Goal: Transaction & Acquisition: Purchase product/service

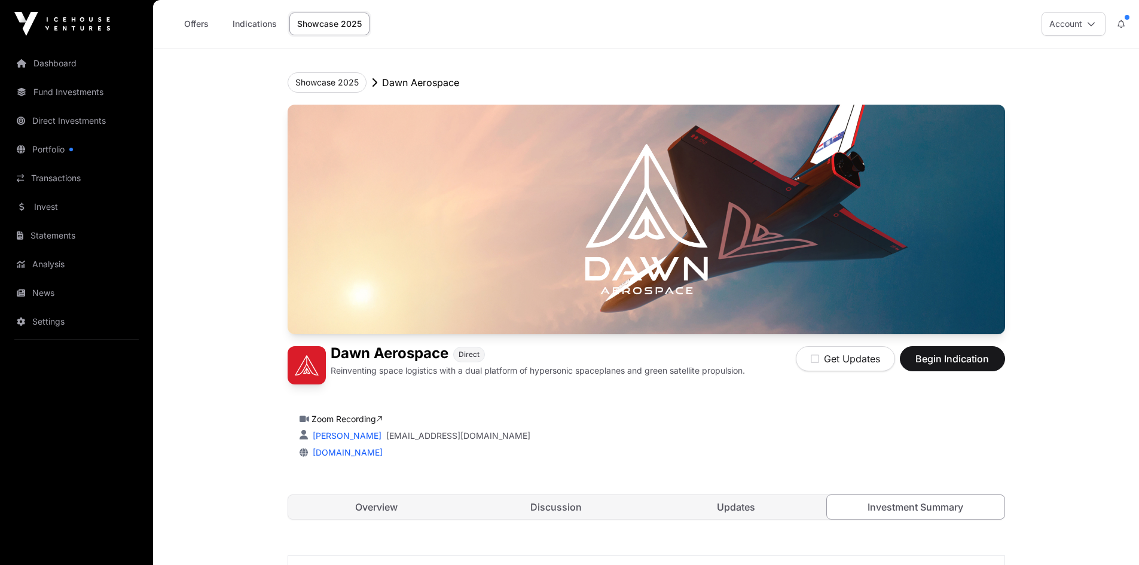
scroll to position [2312, 0]
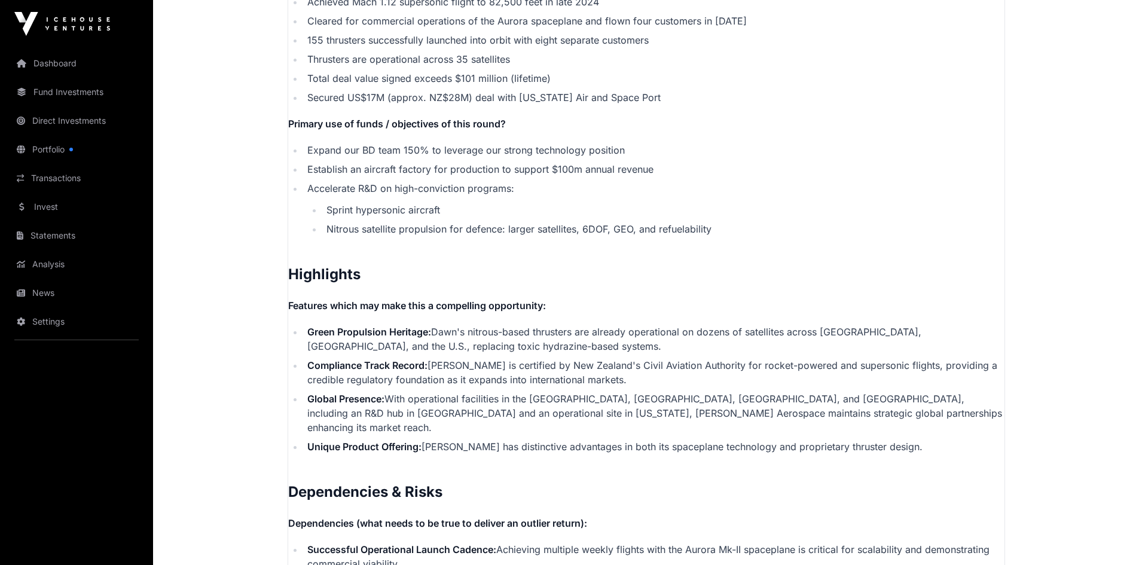
click at [38, 218] on link "Invest" at bounding box center [77, 207] width 134 height 26
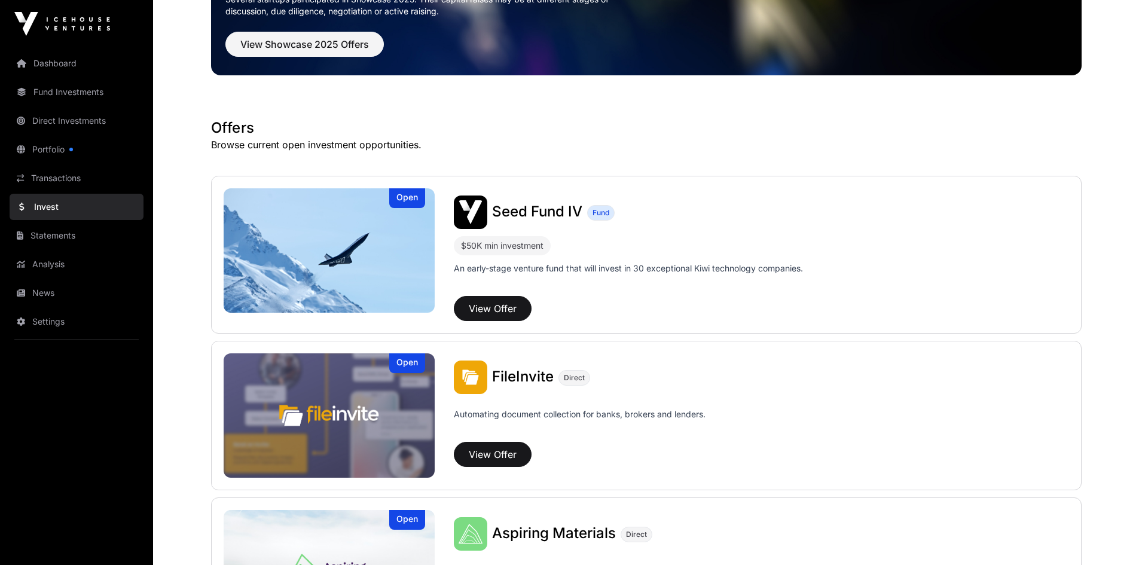
scroll to position [1, 0]
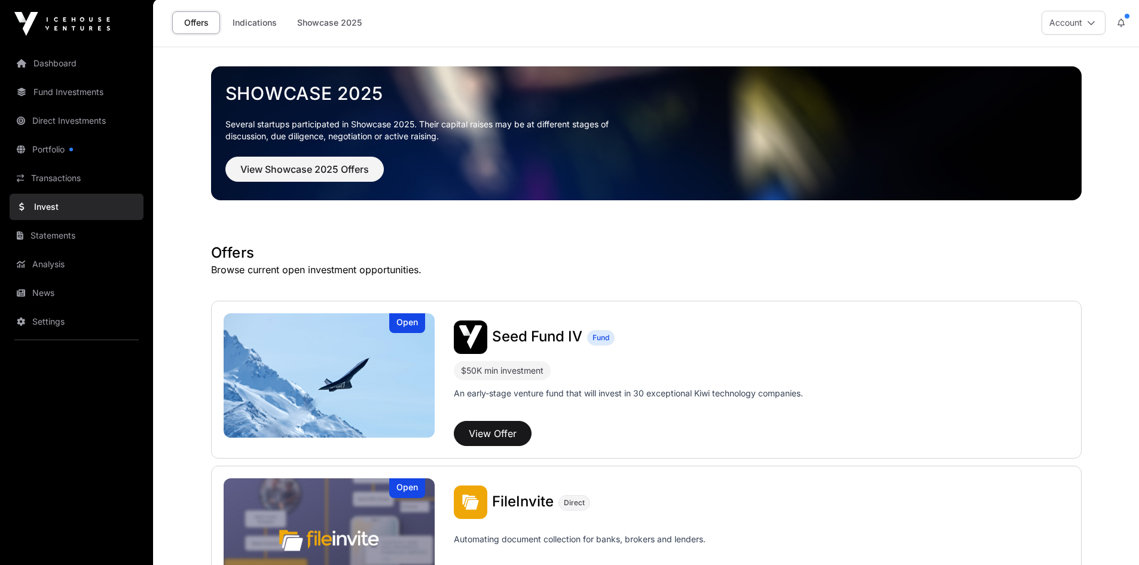
click at [74, 123] on link "Direct Investments" at bounding box center [77, 121] width 134 height 26
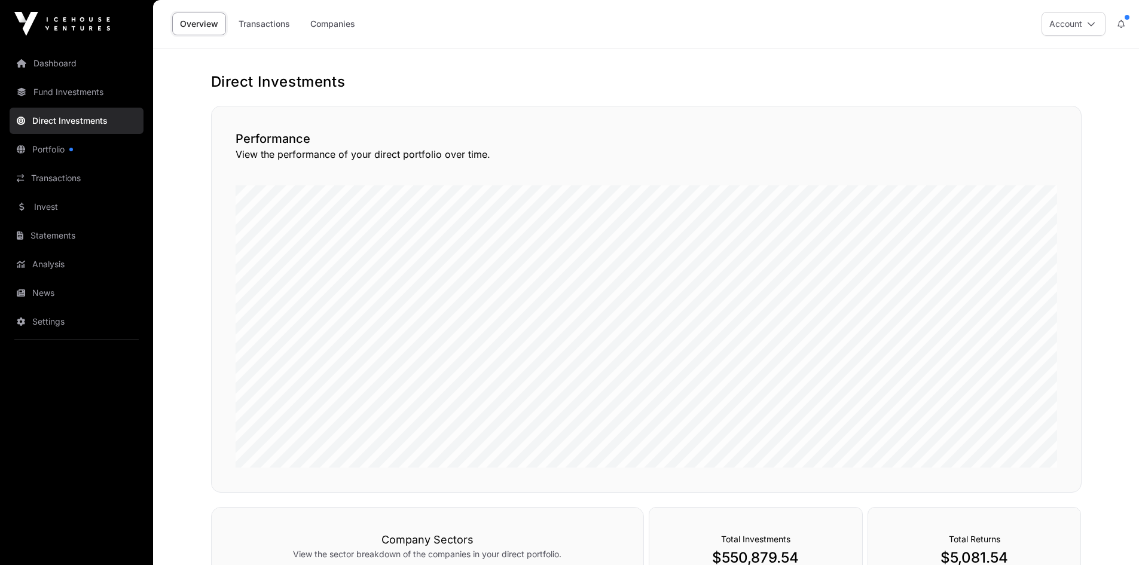
click at [353, 22] on link "Companies" at bounding box center [332, 24] width 60 height 23
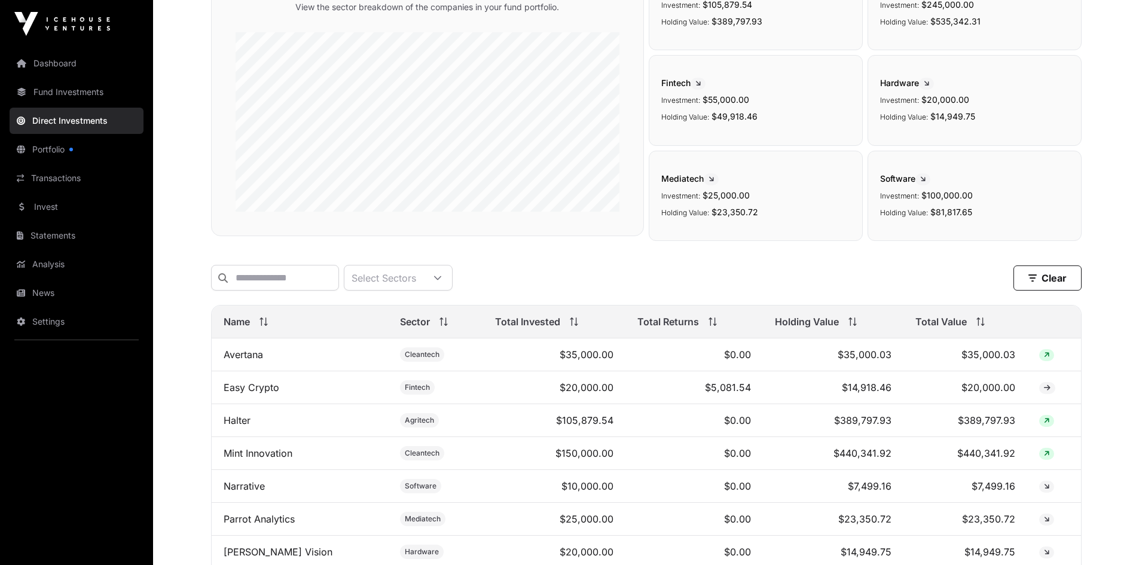
scroll to position [359, 0]
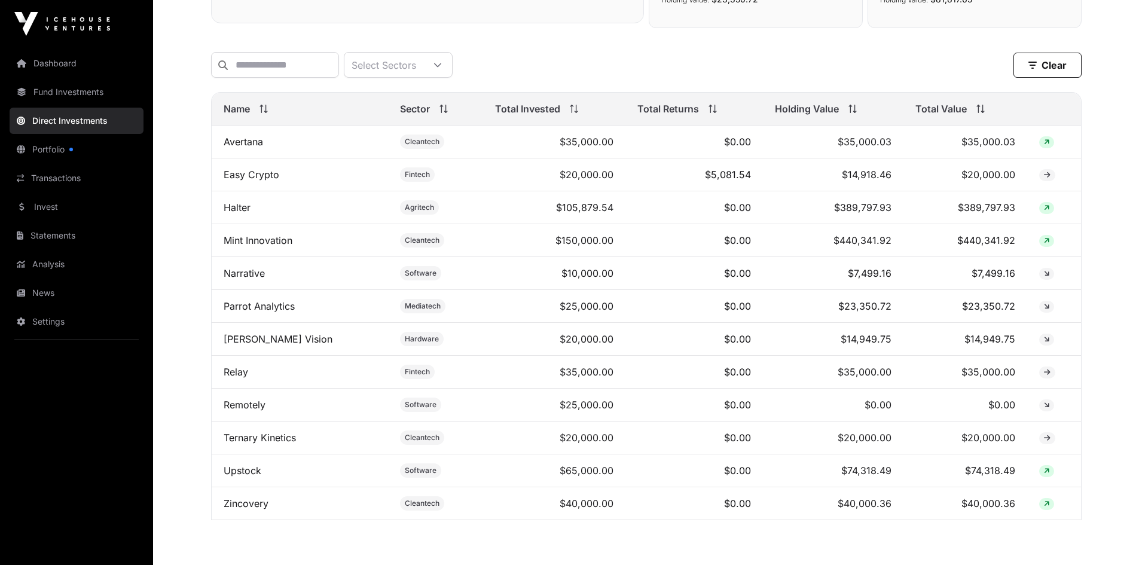
click at [274, 246] on link "Mint Innovation" at bounding box center [258, 240] width 69 height 12
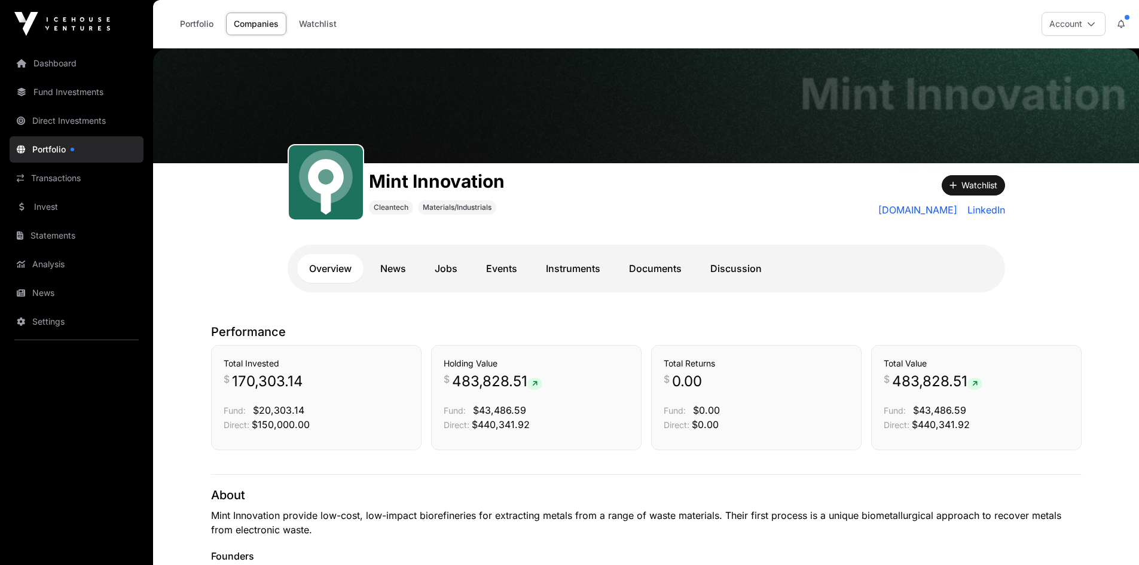
click at [671, 265] on link "Documents" at bounding box center [655, 268] width 77 height 29
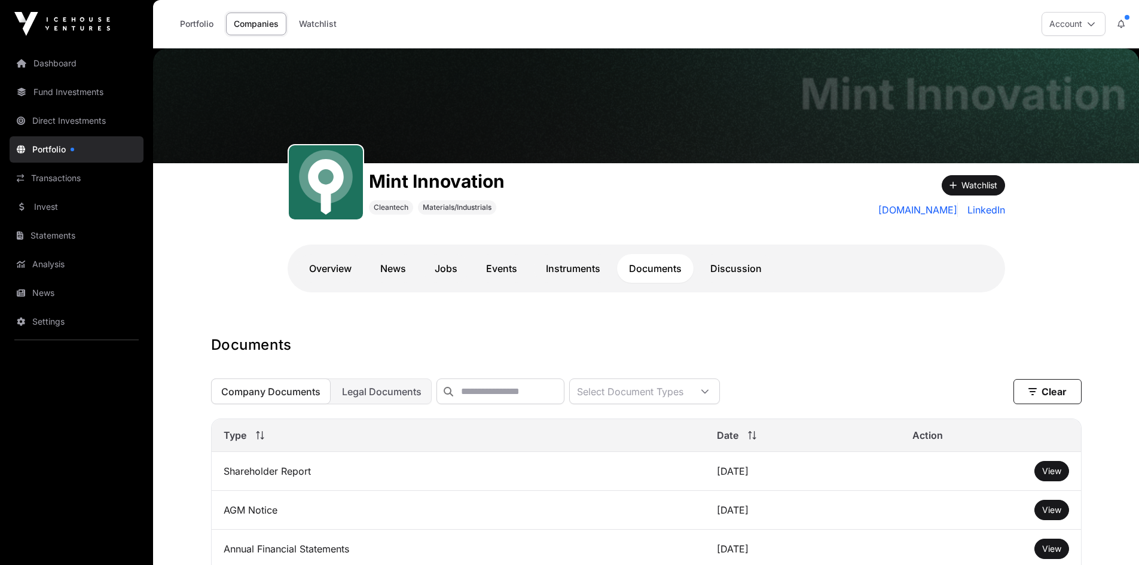
click at [572, 267] on link "Instruments" at bounding box center [573, 268] width 78 height 29
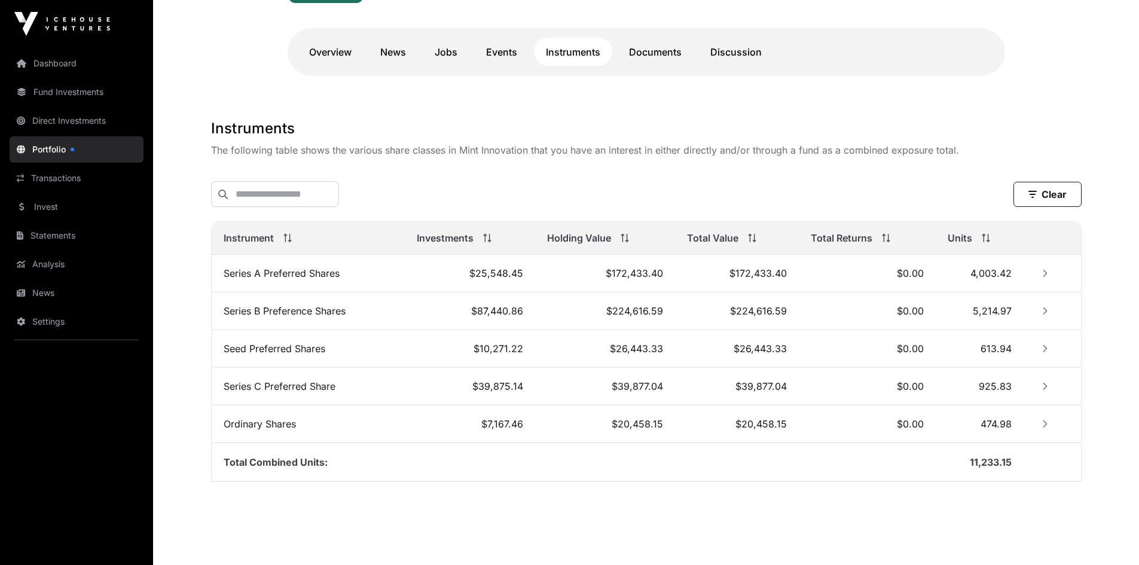
scroll to position [235, 0]
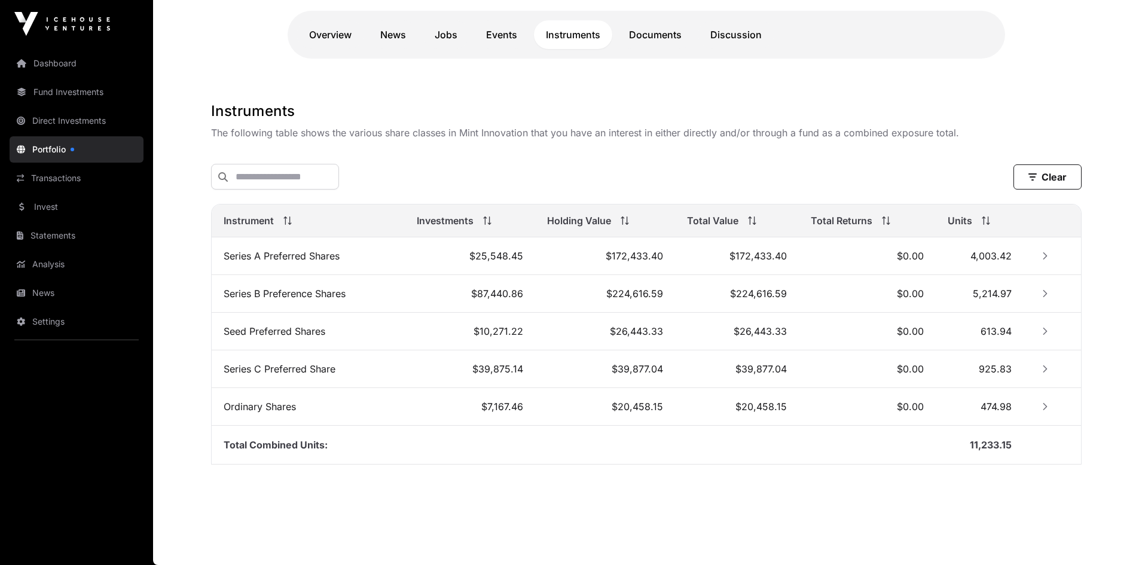
click at [1044, 370] on icon "Row Collapsed" at bounding box center [1045, 369] width 8 height 8
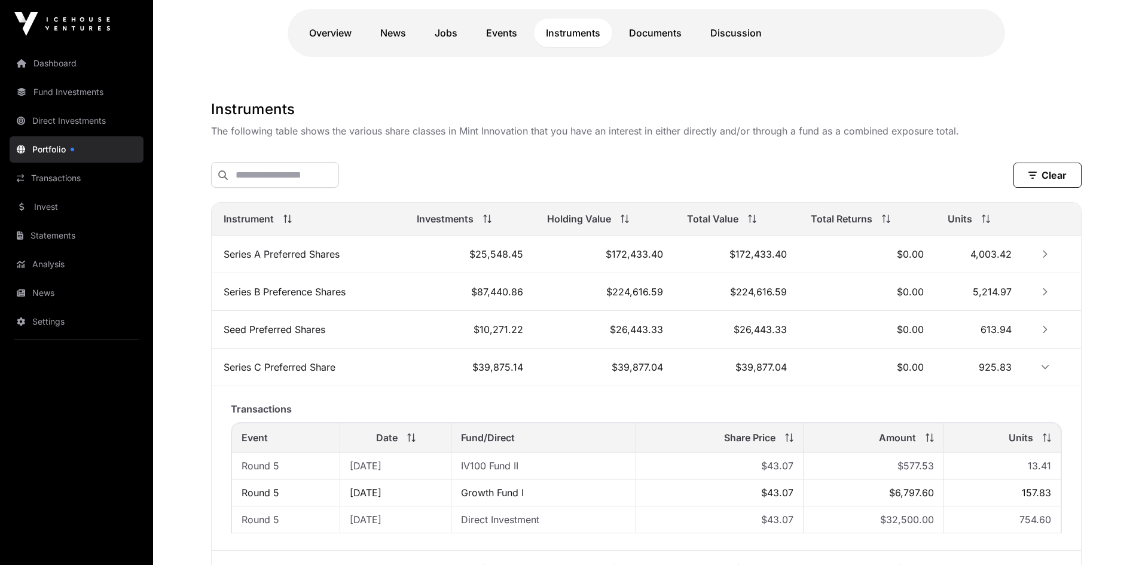
scroll to position [295, 0]
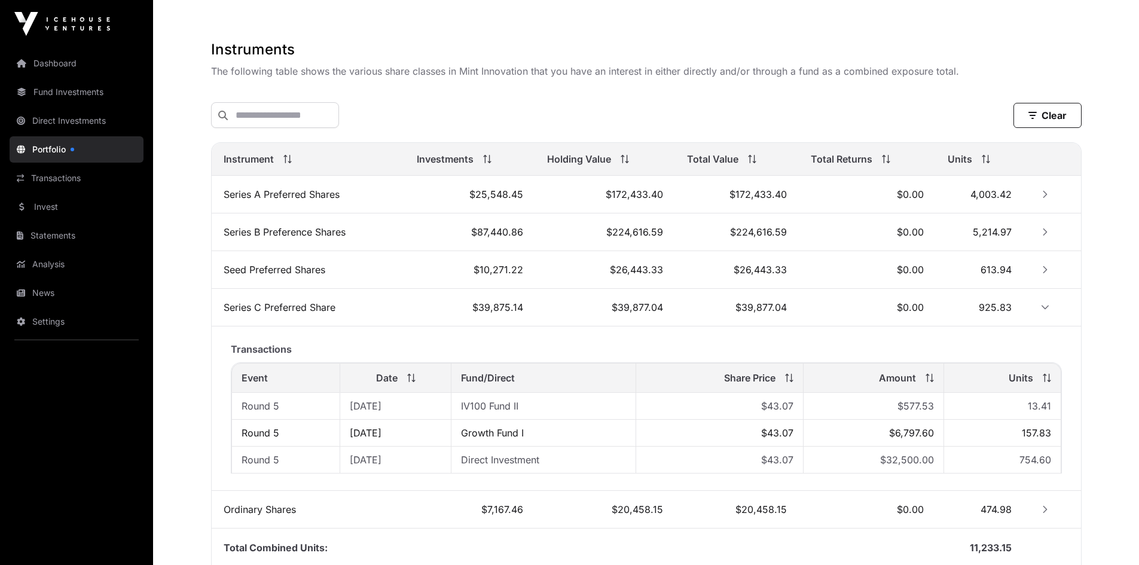
click at [1044, 268] on icon "Row Collapsed" at bounding box center [1045, 269] width 8 height 8
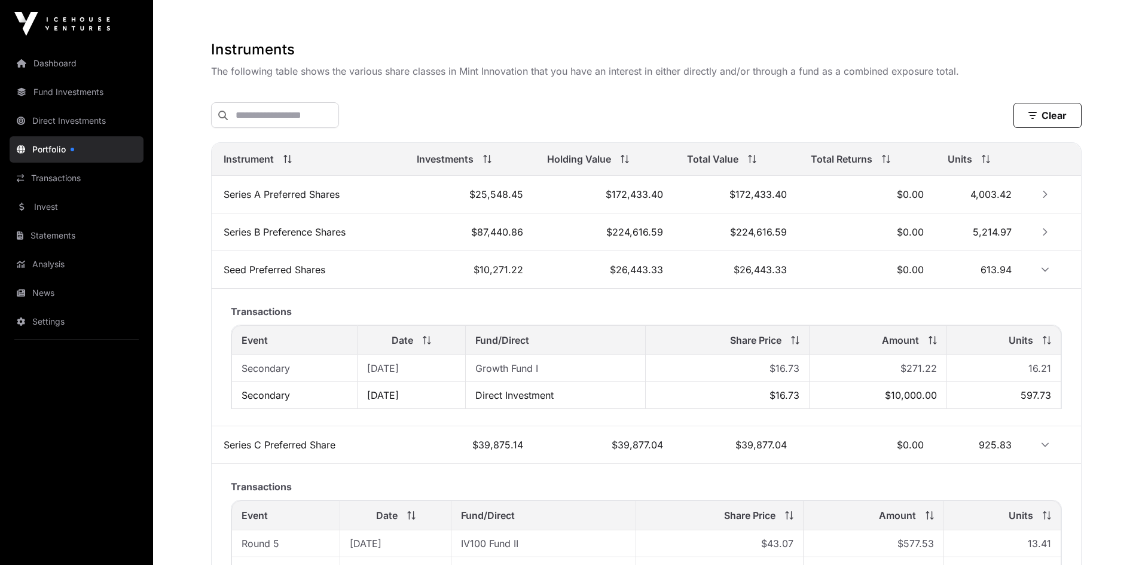
click at [1042, 245] on td at bounding box center [1051, 232] width 57 height 38
click at [1044, 233] on icon "Row Collapsed" at bounding box center [1045, 232] width 8 height 8
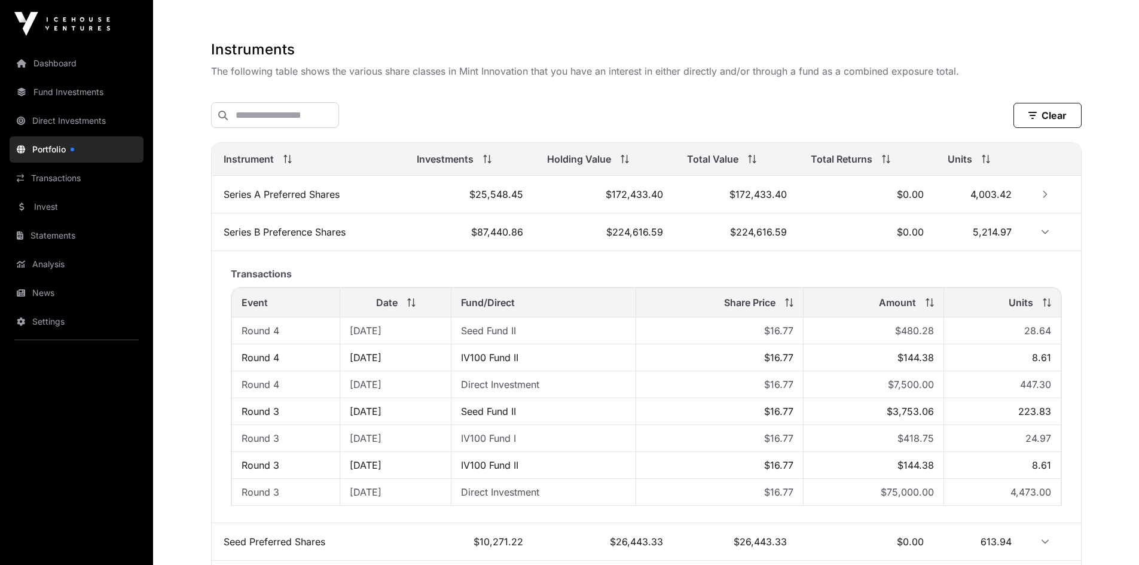
click at [1044, 201] on button "Row Collapsed" at bounding box center [1044, 194] width 19 height 19
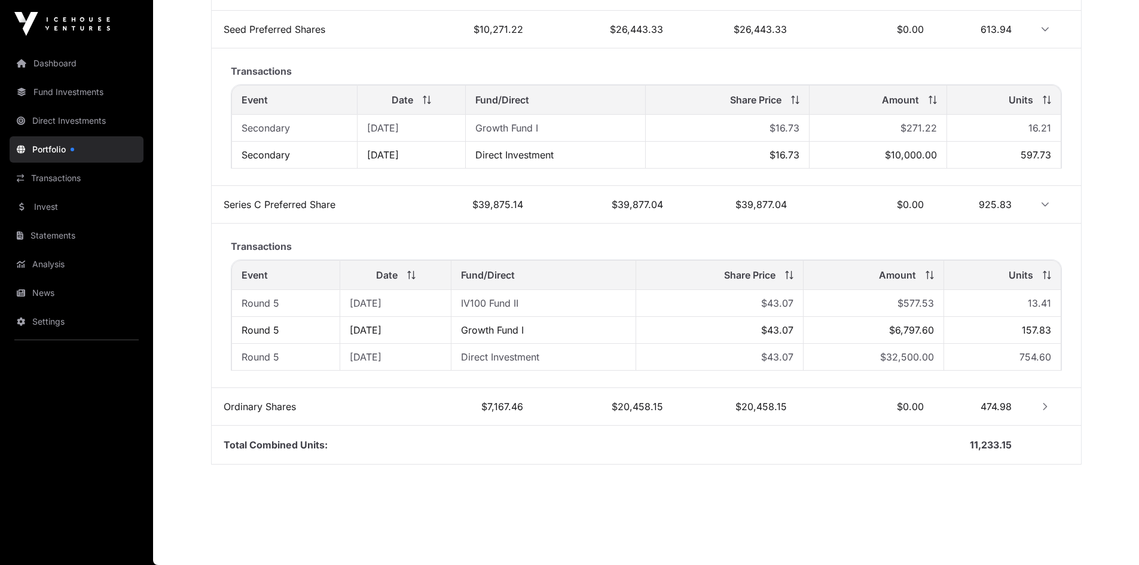
scroll to position [974, 0]
